Goal: Transaction & Acquisition: Purchase product/service

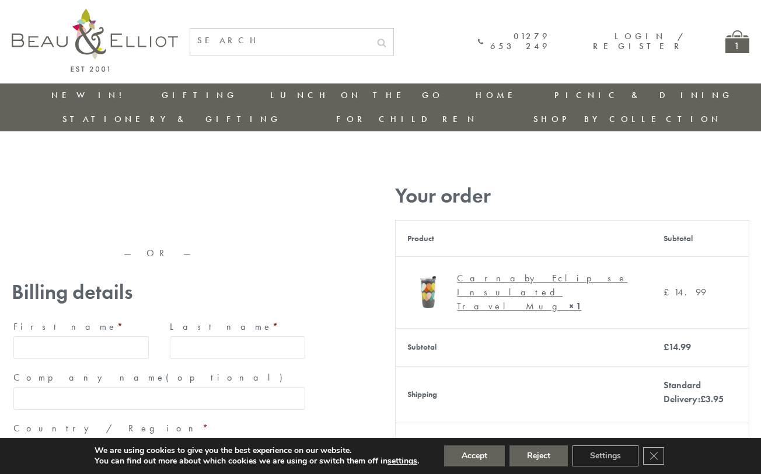
type input "maria33@yahoo.com"
type input "Maria"
type input "Williams"
type input "23, Scottsdale, Happytown"
type input "London"
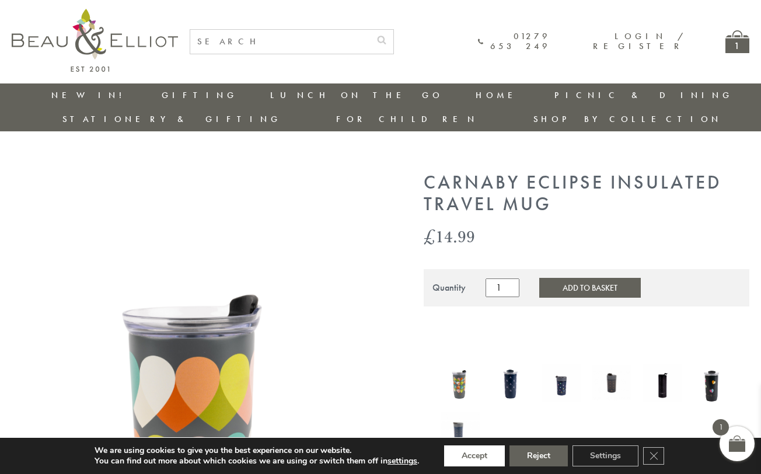
click at [475, 456] on button "Accept" at bounding box center [474, 455] width 61 height 21
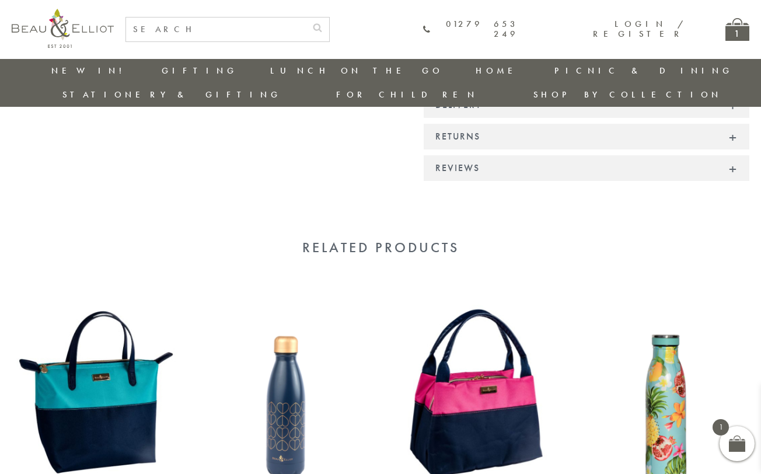
scroll to position [1039, 0]
